Goal: Task Accomplishment & Management: Complete application form

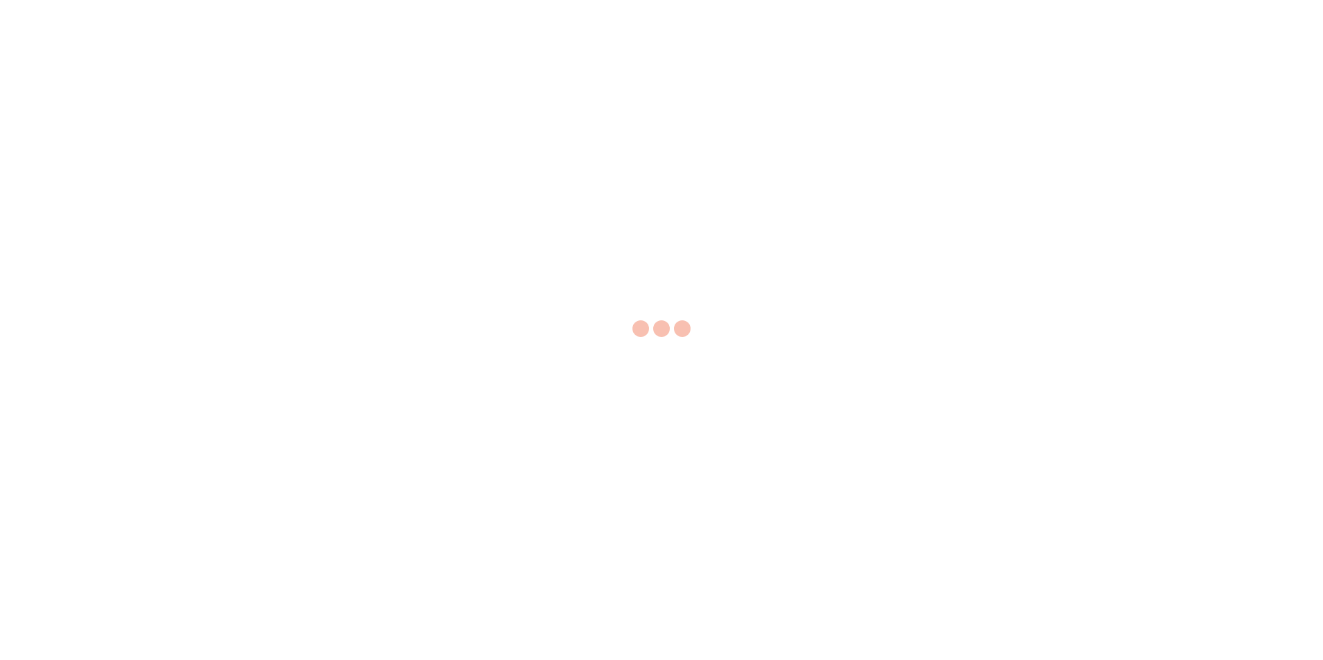
click at [1093, 8] on div at bounding box center [661, 330] width 1323 height 660
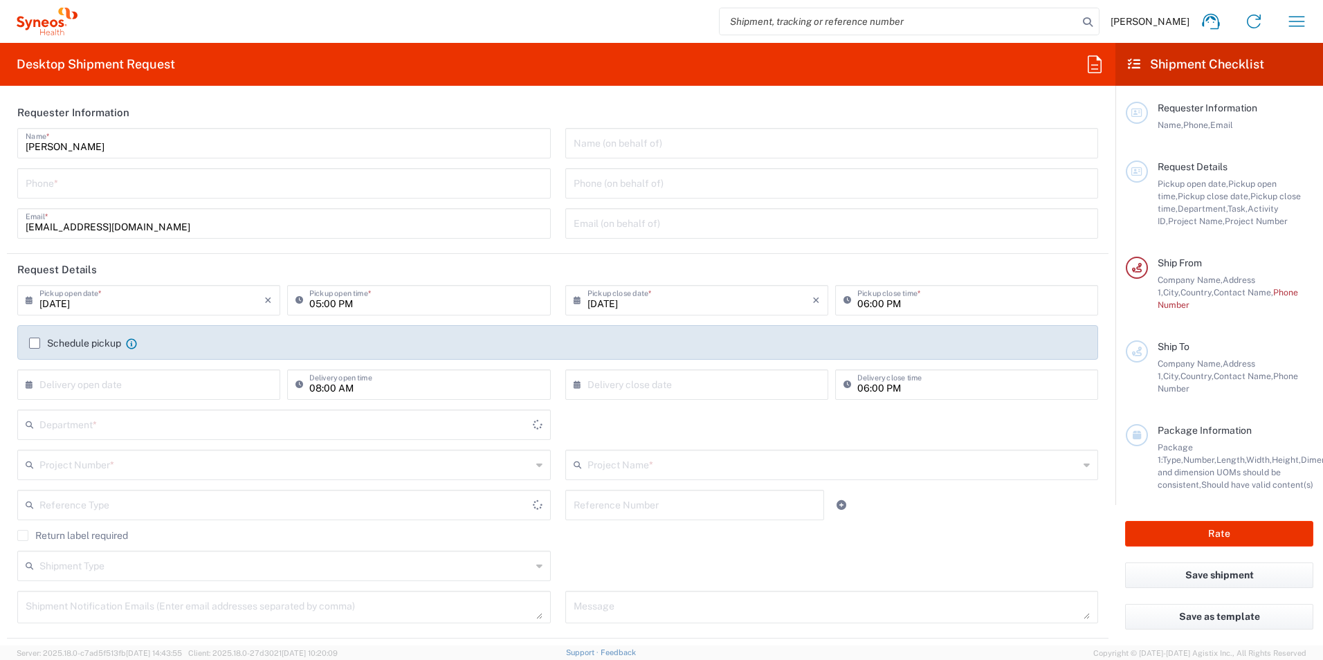
type input "[GEOGRAPHIC_DATA]"
type input "Syneos Health Korea LLC"
type input "8350"
